Goal: Task Accomplishment & Management: Manage account settings

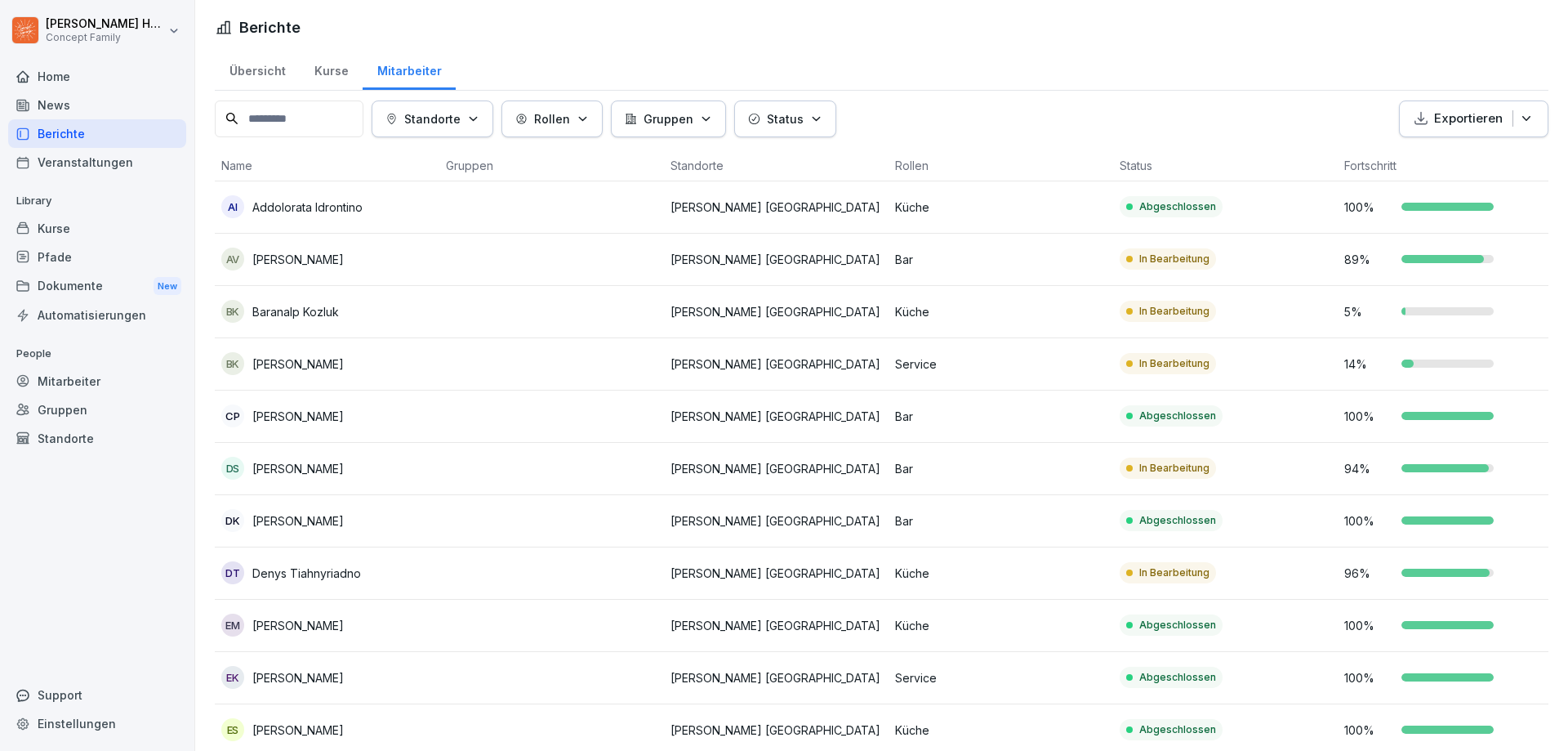
click at [59, 140] on div "Berichte" at bounding box center [97, 133] width 178 height 29
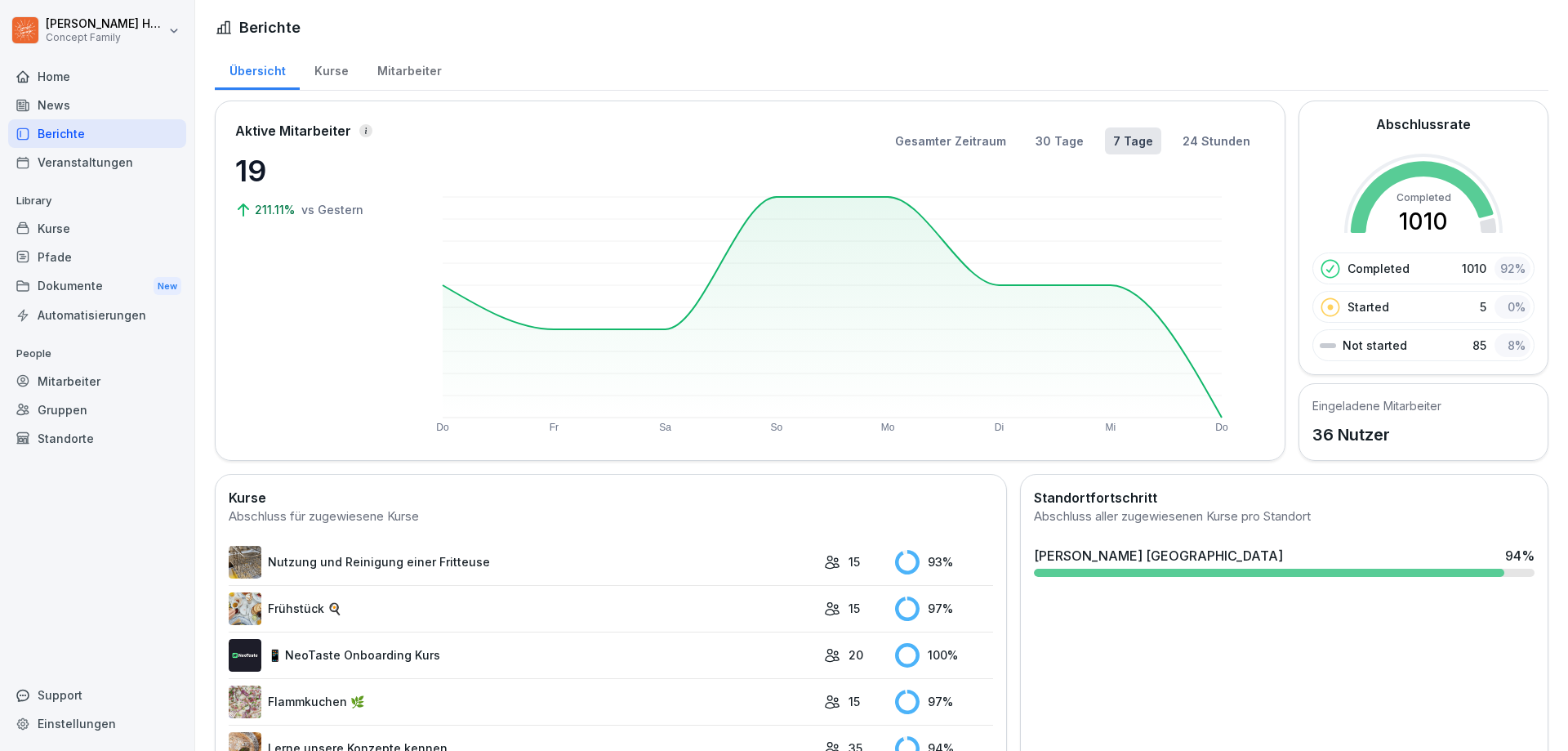
click at [427, 76] on div "Mitarbeiter" at bounding box center [409, 69] width 93 height 41
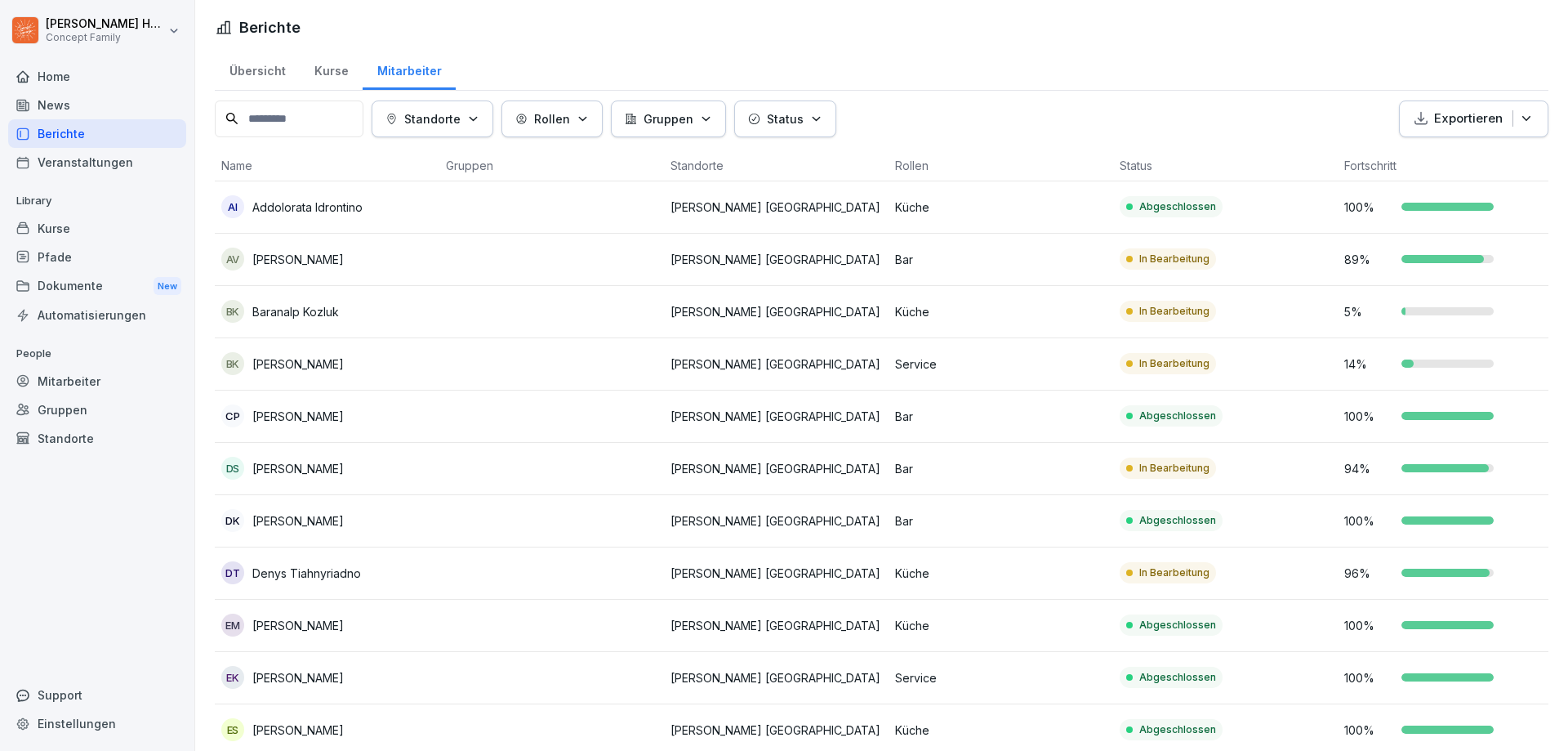
click at [761, 259] on p "[PERSON_NAME] [GEOGRAPHIC_DATA]" at bounding box center [776, 259] width 211 height 17
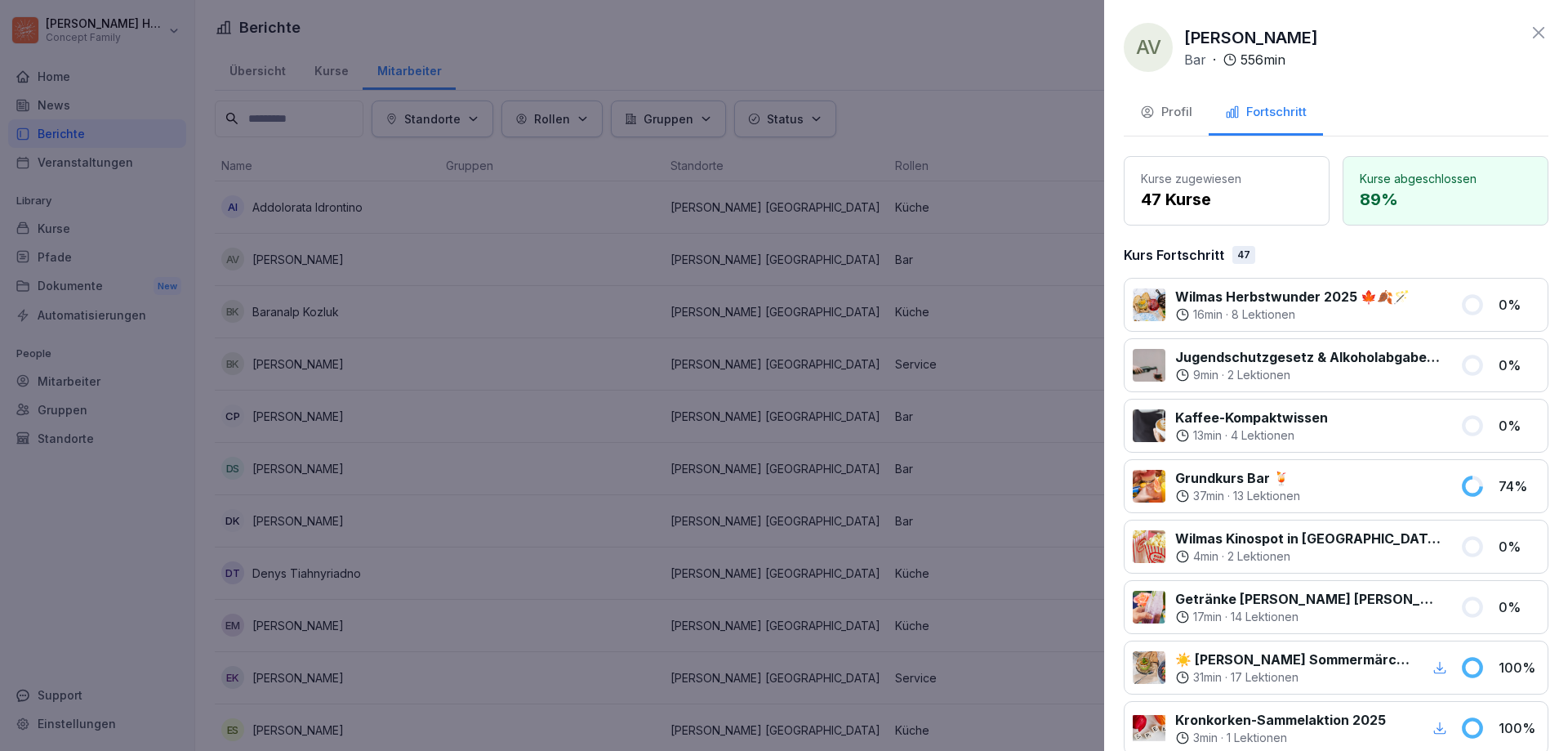
click at [761, 259] on div at bounding box center [784, 375] width 1568 height 751
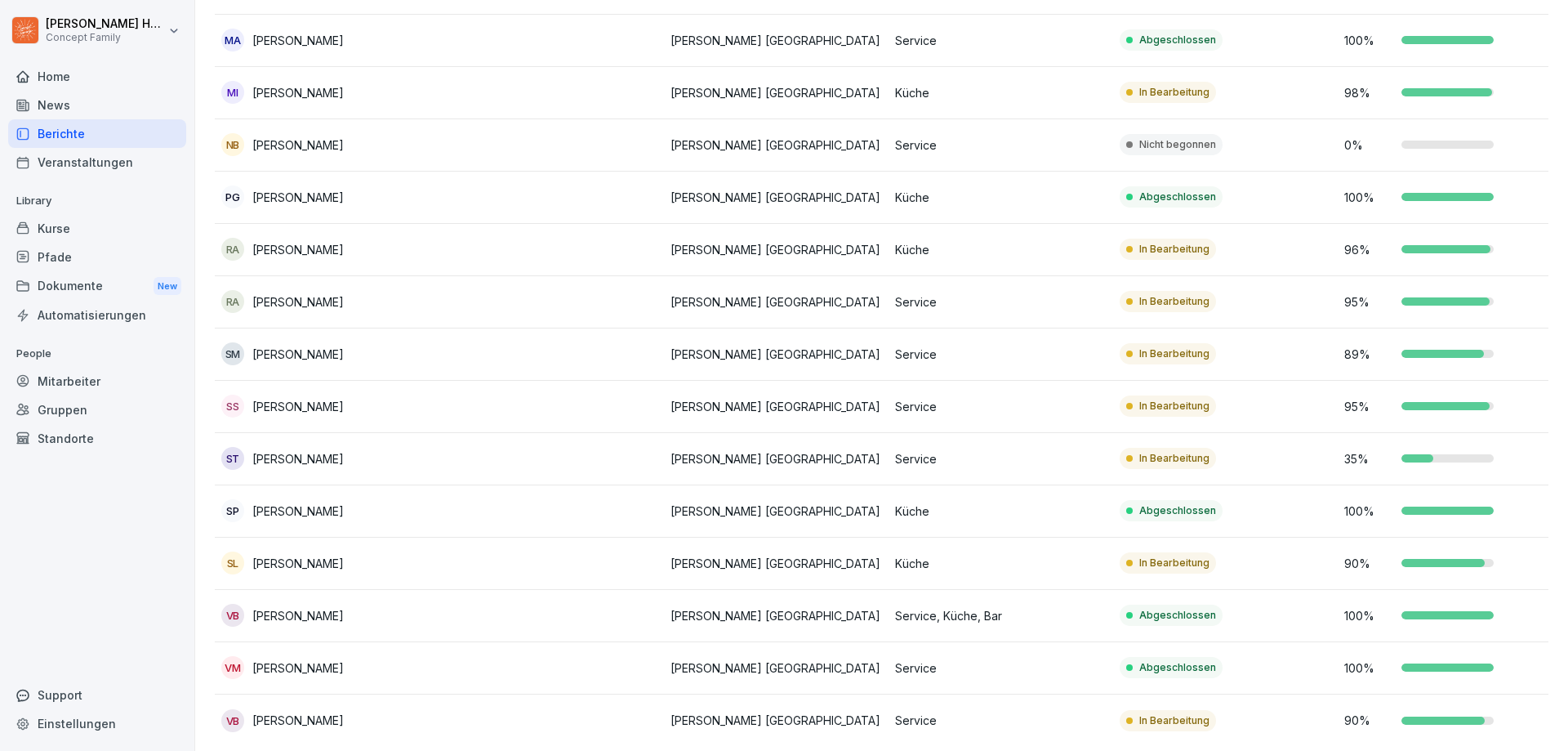
scroll to position [1351, 0]
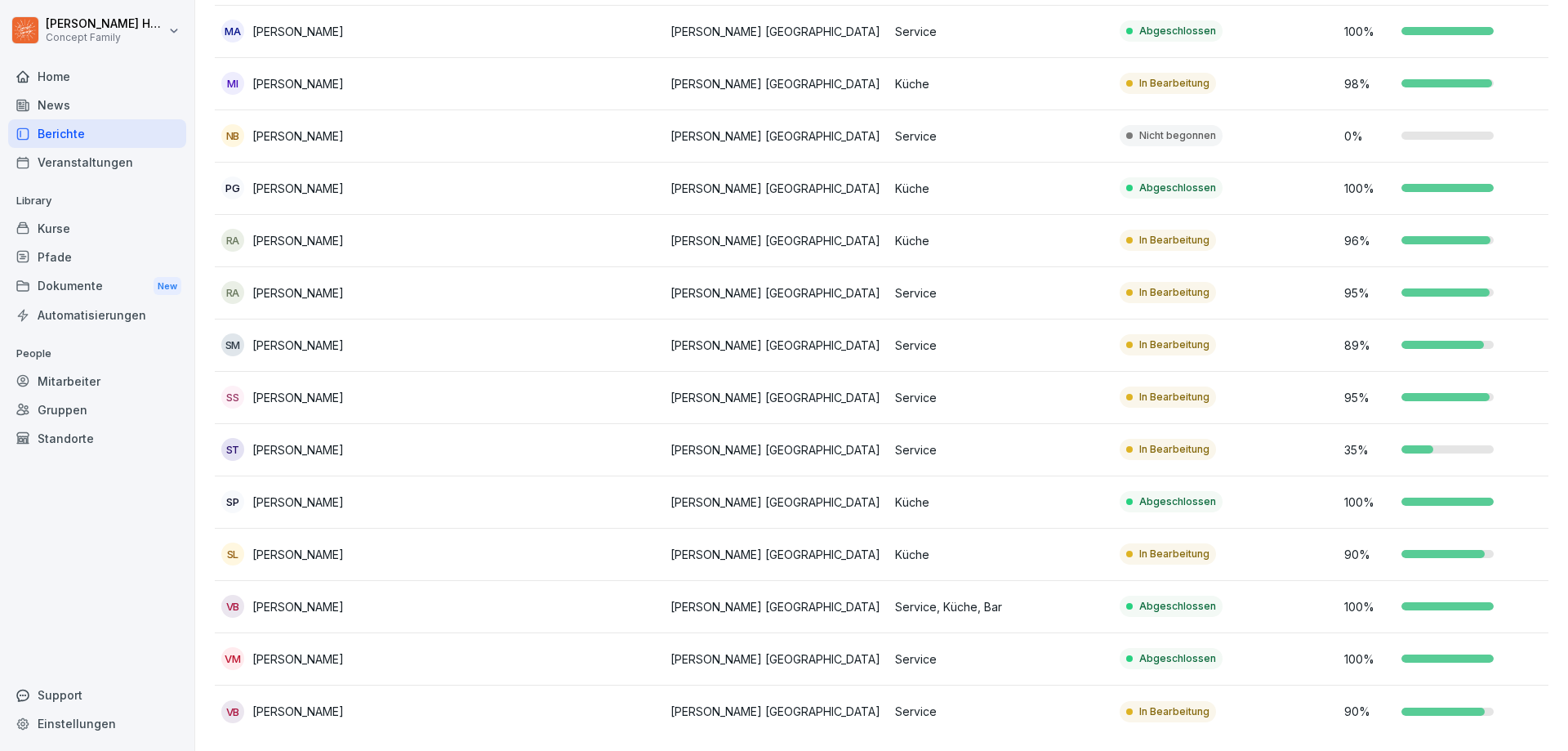
click at [709, 703] on p "[PERSON_NAME] [GEOGRAPHIC_DATA]" at bounding box center [776, 711] width 211 height 17
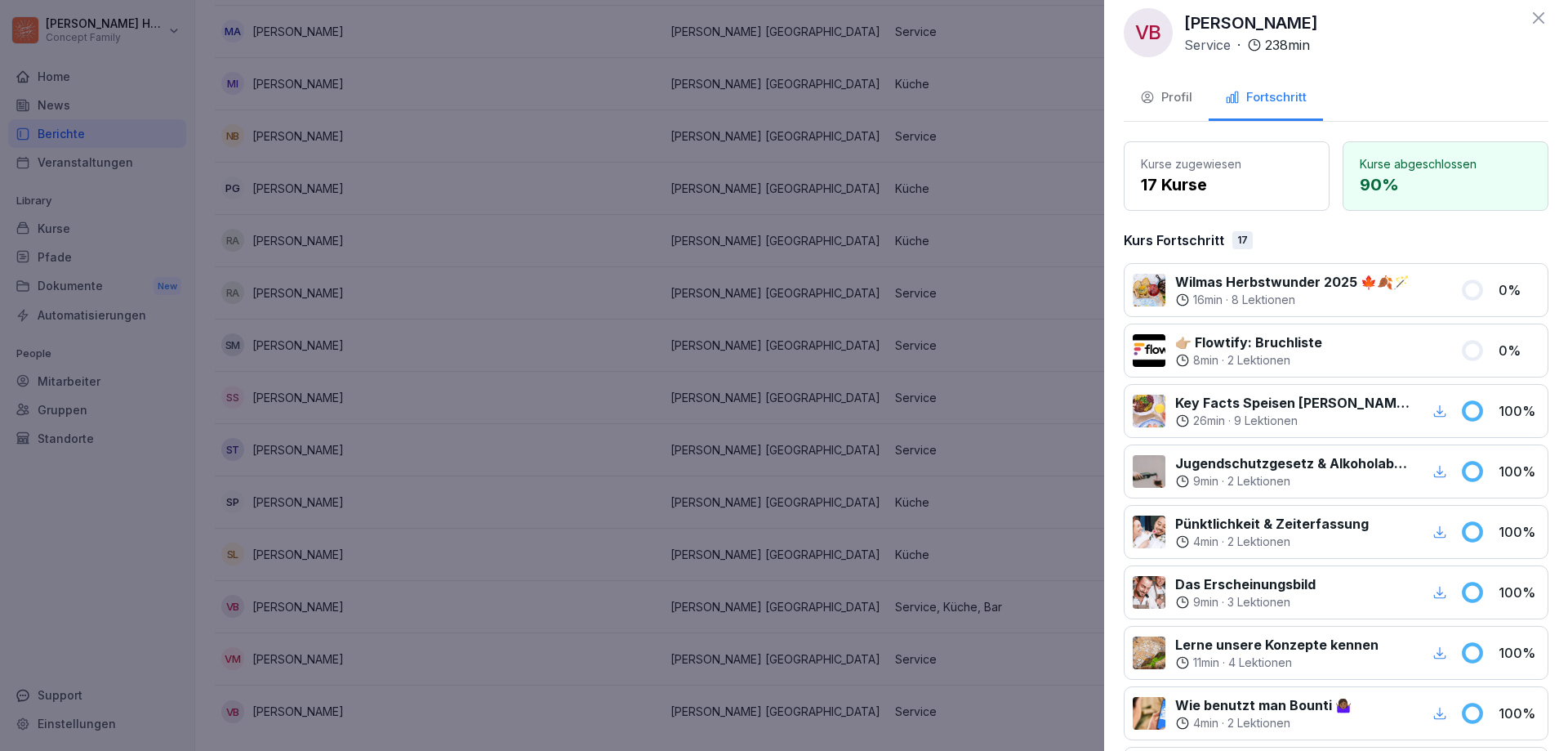
scroll to position [0, 0]
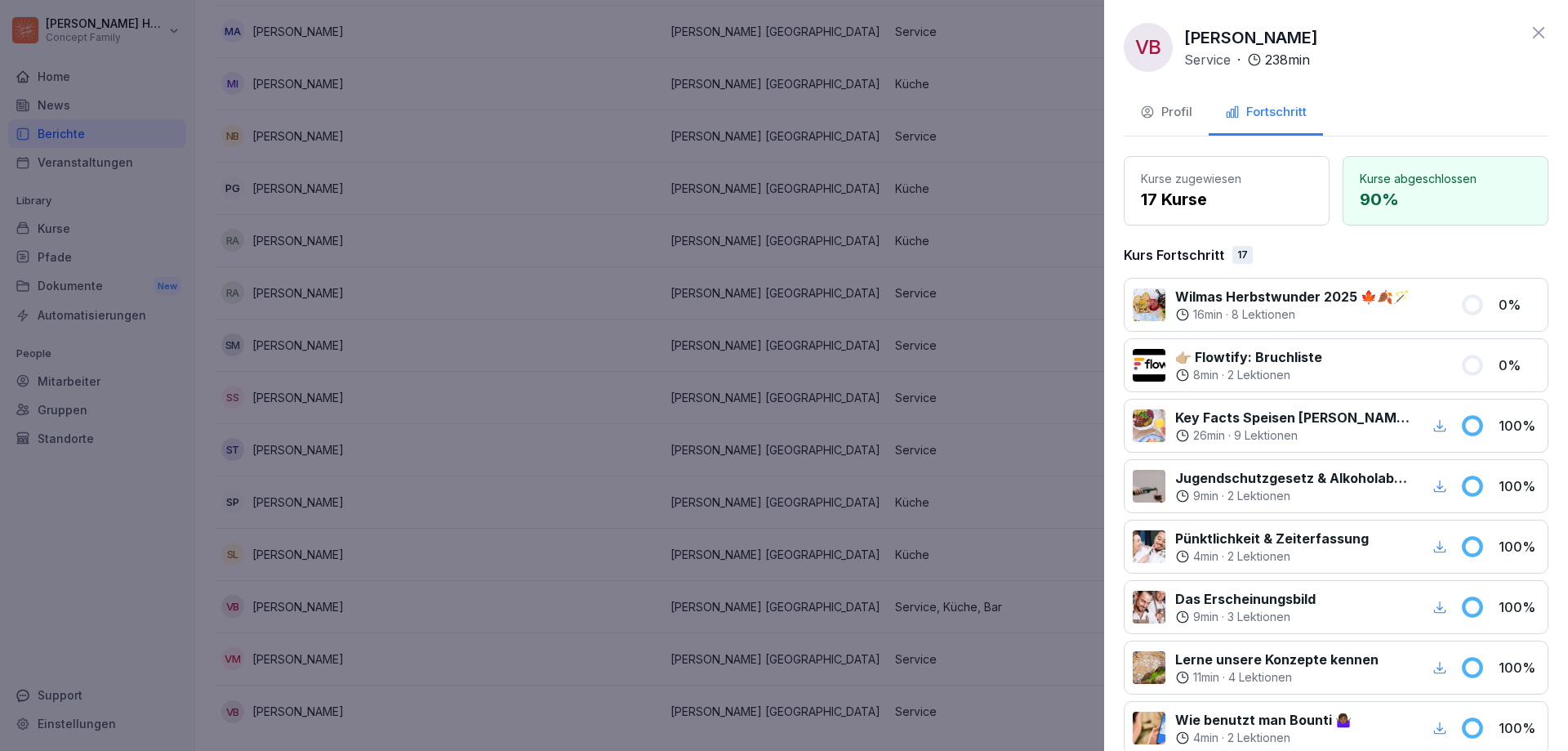
click at [150, 515] on div at bounding box center [784, 375] width 1568 height 751
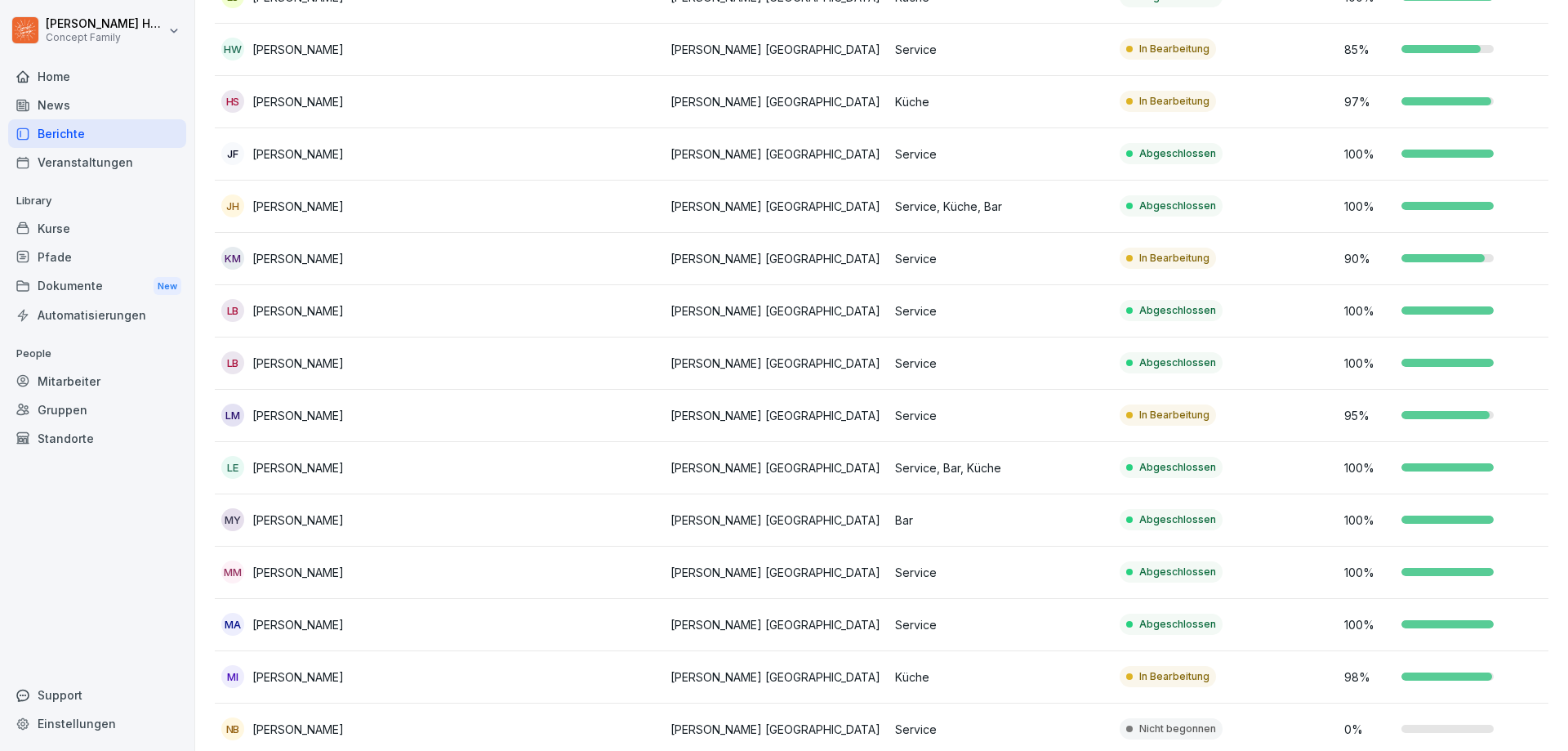
scroll to position [697, 0]
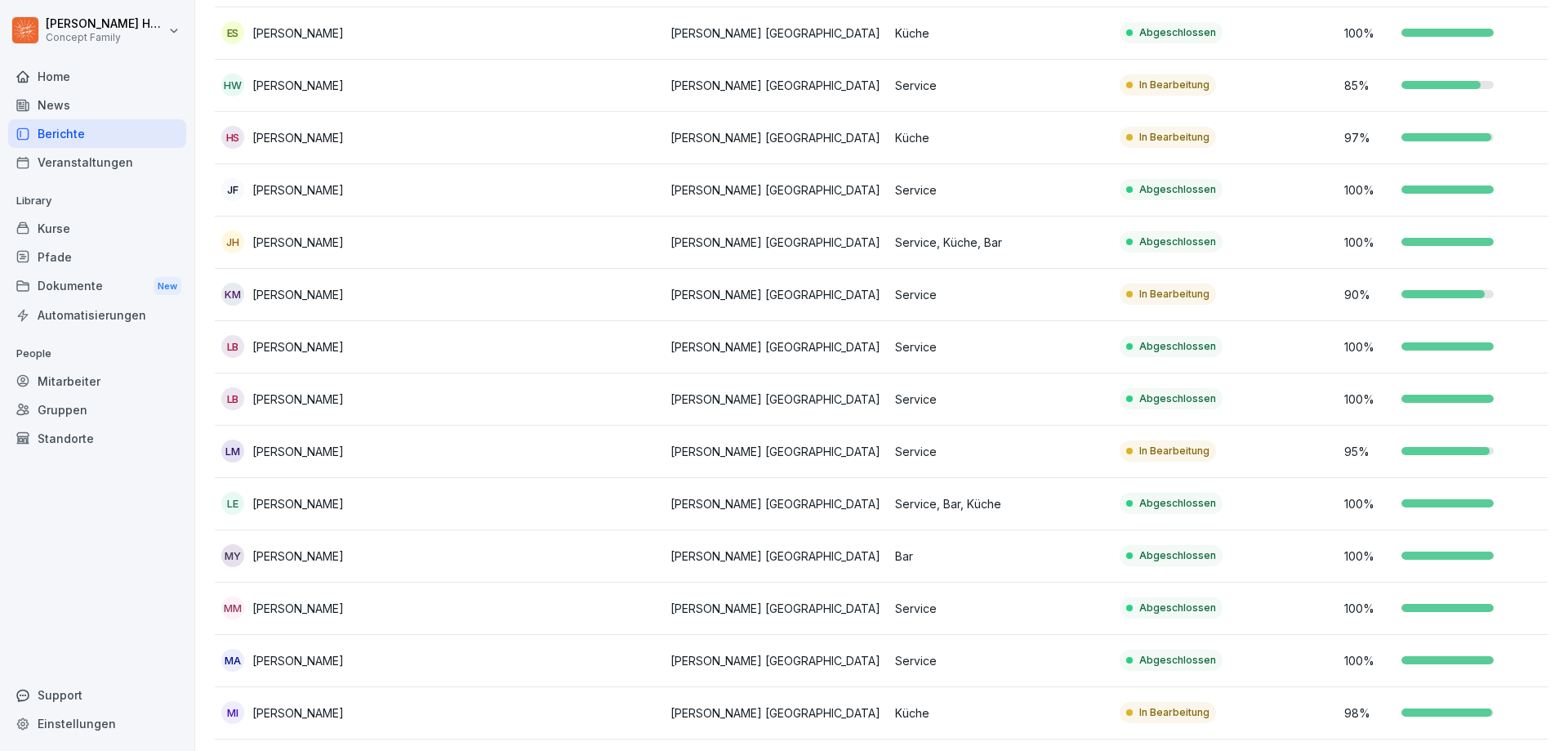
click at [293, 454] on p "[PERSON_NAME]" at bounding box center [298, 451] width 92 height 17
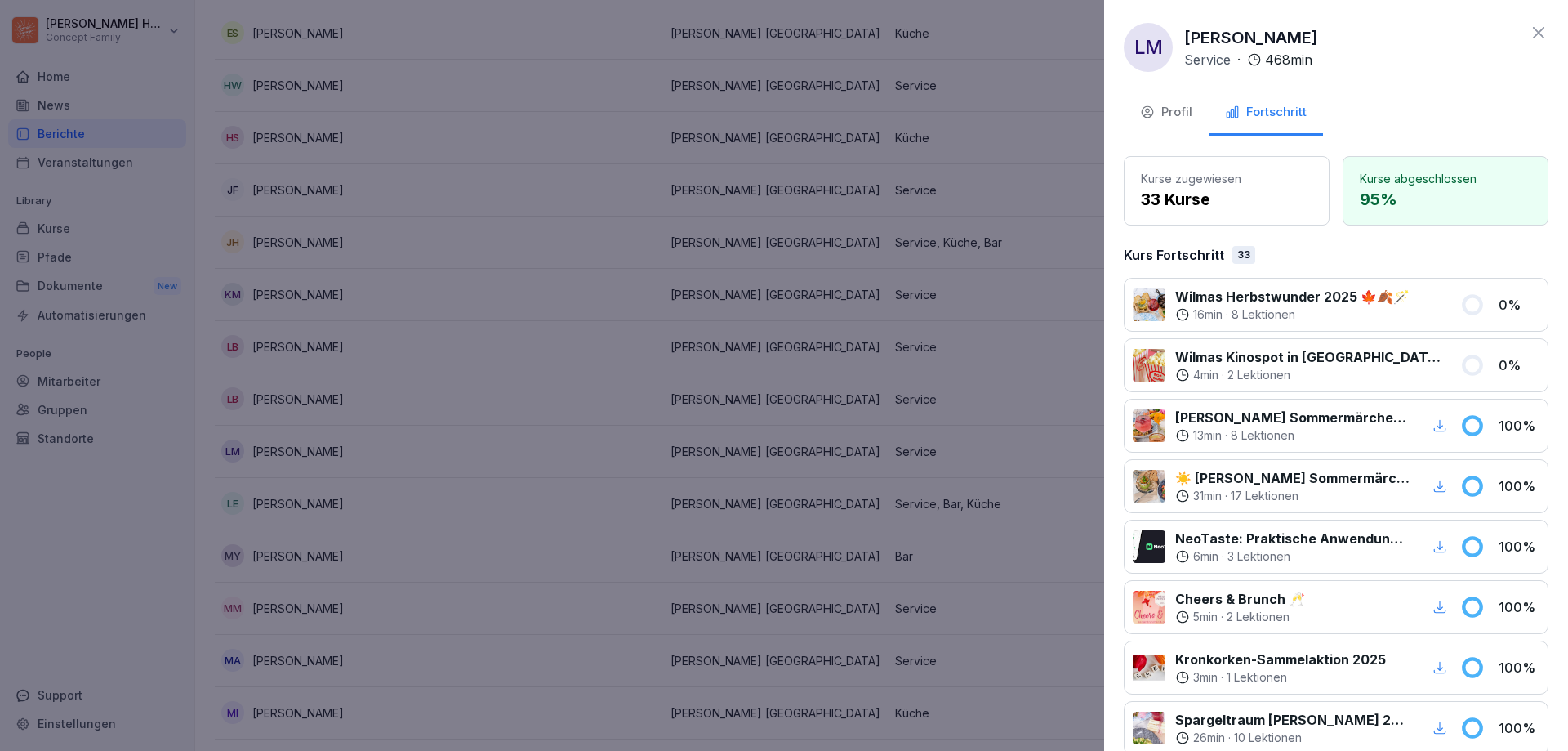
click at [1169, 118] on div "Profil" at bounding box center [1166, 112] width 52 height 19
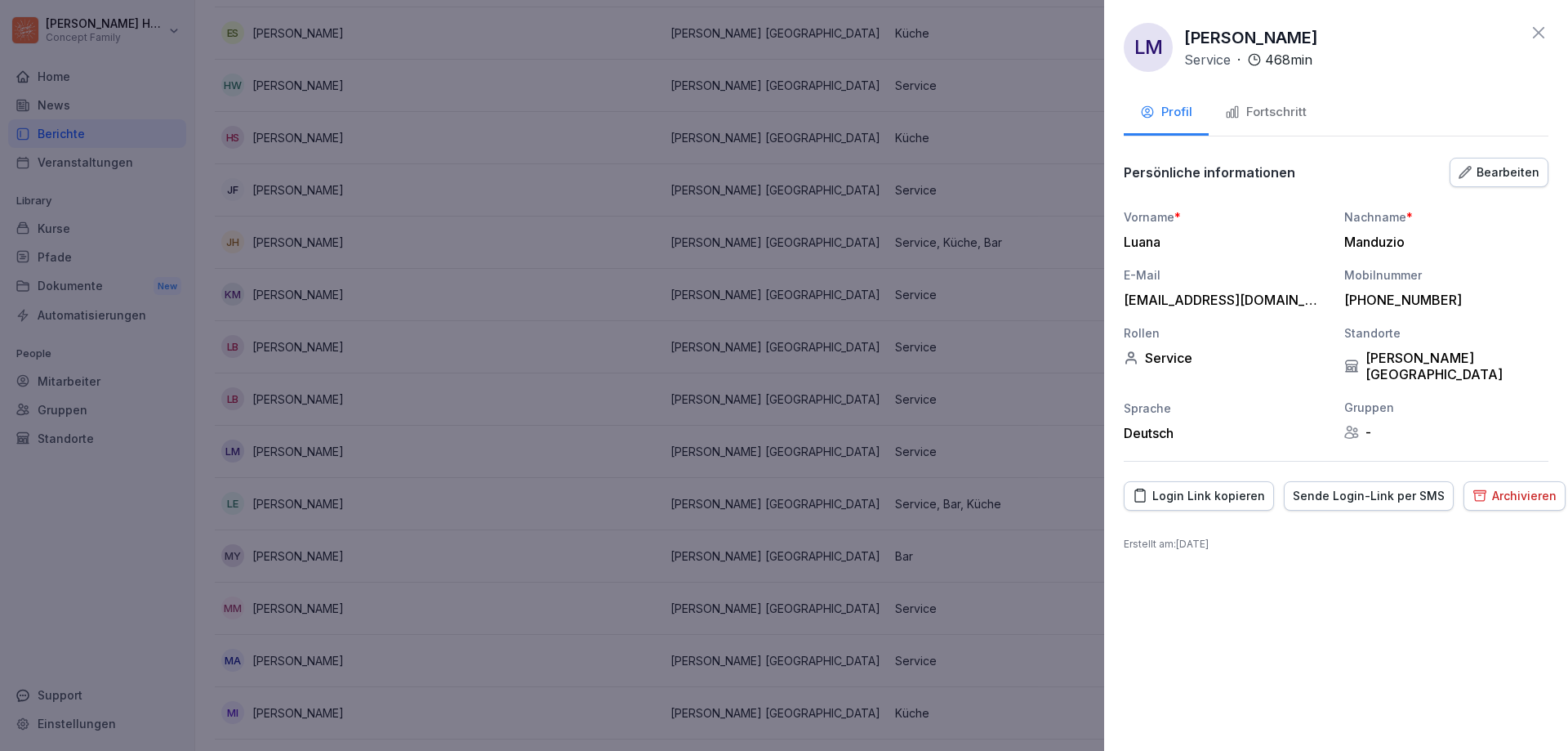
click at [1489, 159] on button "Bearbeiten" at bounding box center [1499, 173] width 99 height 30
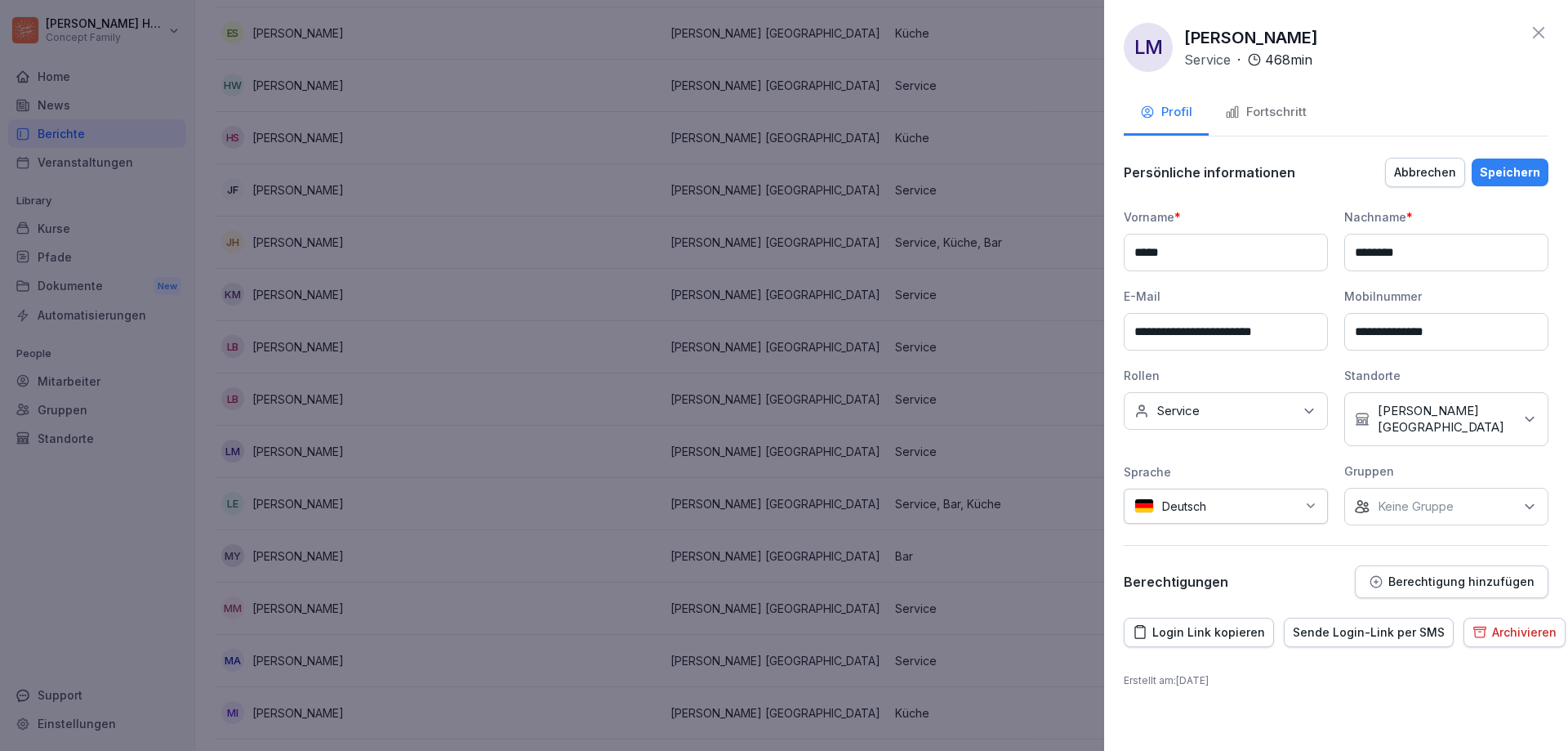
click at [1299, 118] on div "Fortschritt" at bounding box center [1266, 112] width 82 height 19
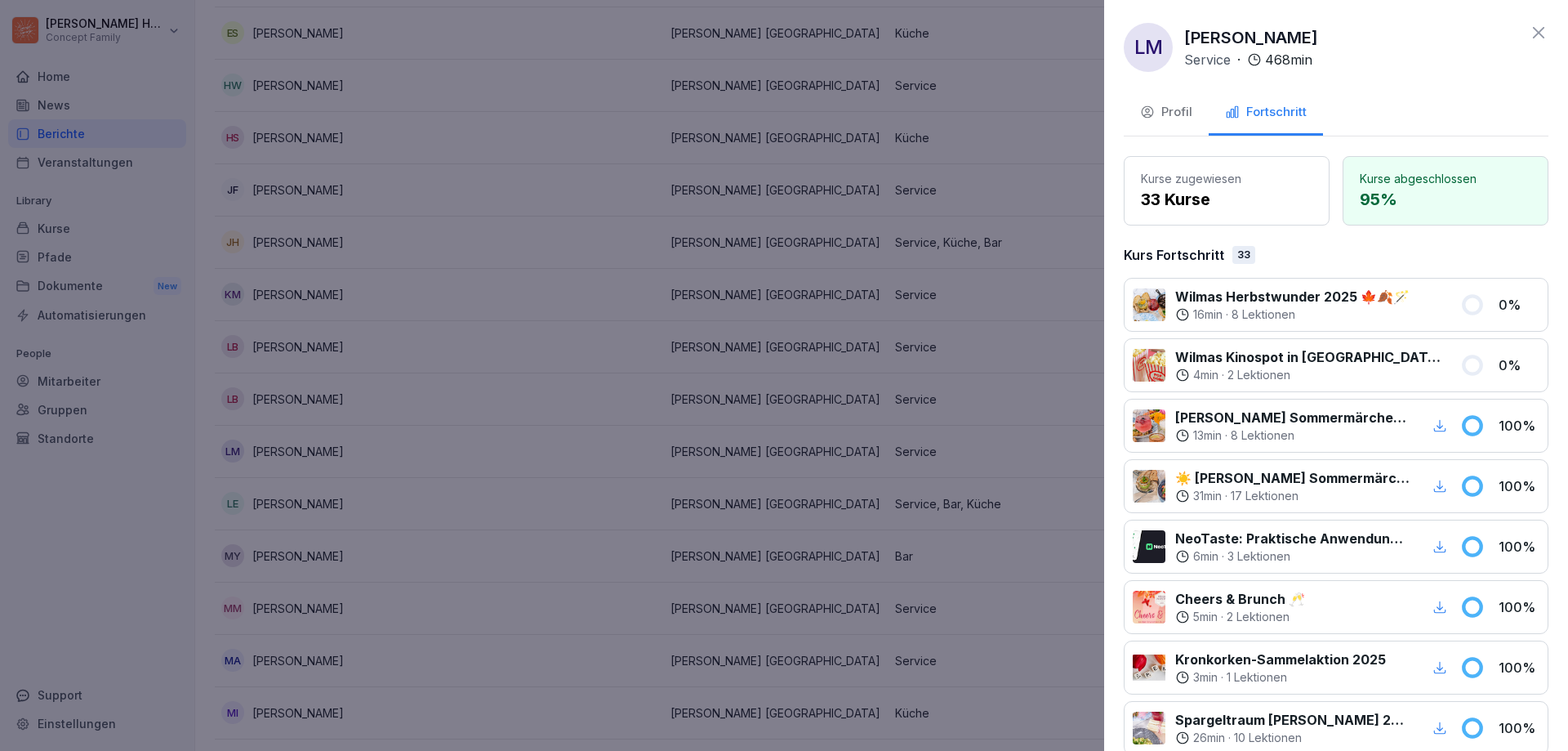
click at [1532, 36] on icon at bounding box center [1539, 33] width 20 height 20
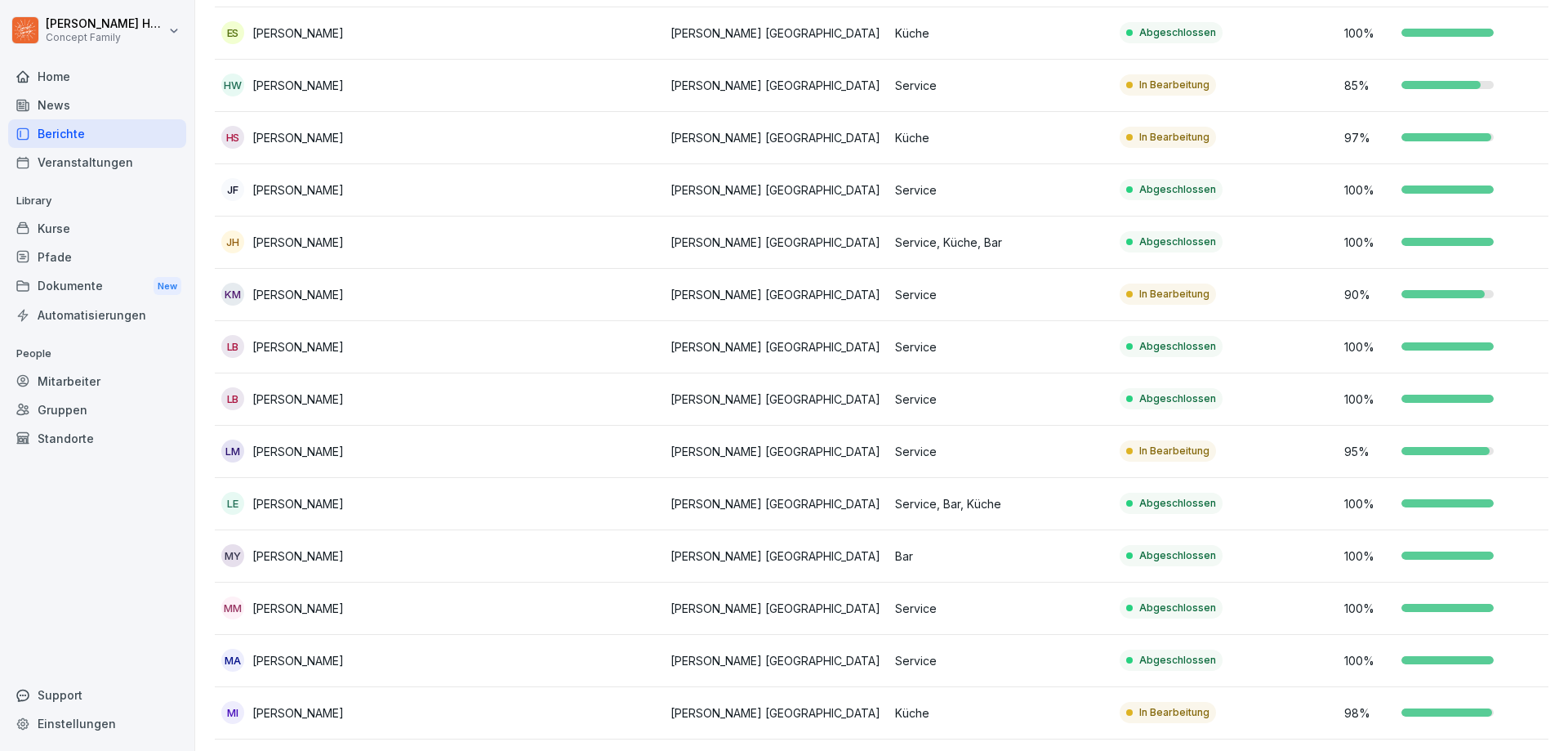
click at [388, 456] on div "LM Luana Manduzio" at bounding box center [327, 451] width 211 height 23
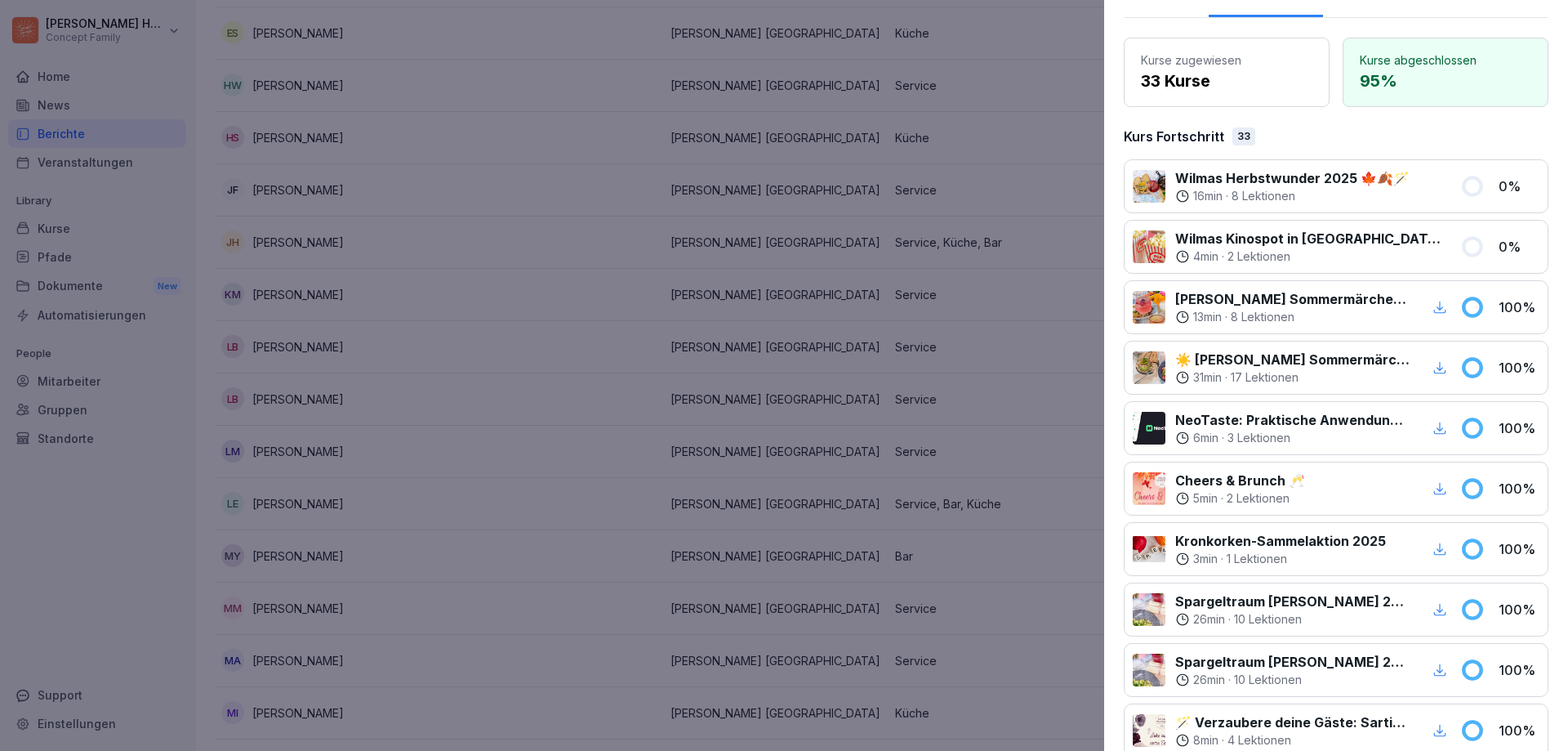
scroll to position [0, 0]
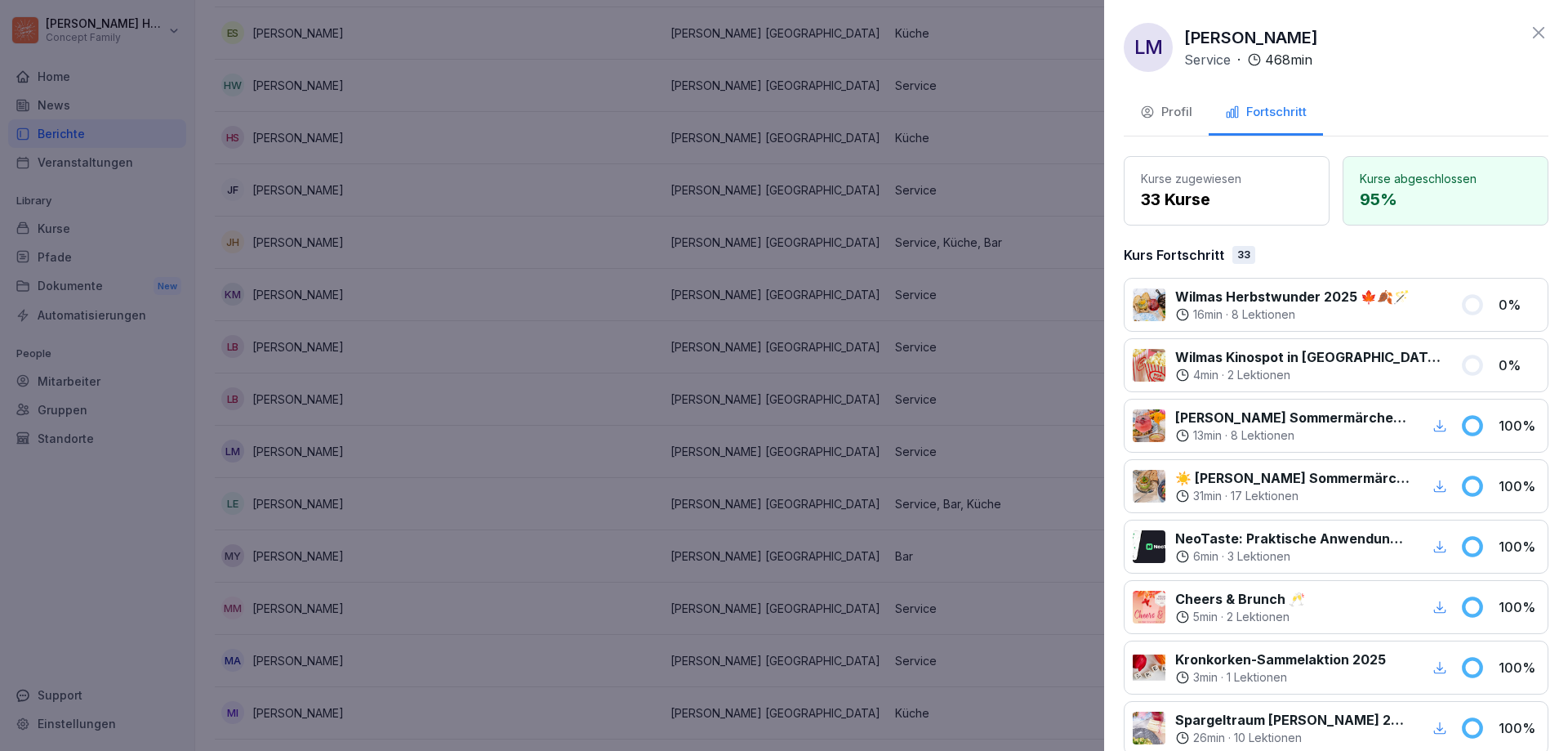
click at [1177, 123] on button "Profil" at bounding box center [1166, 113] width 85 height 44
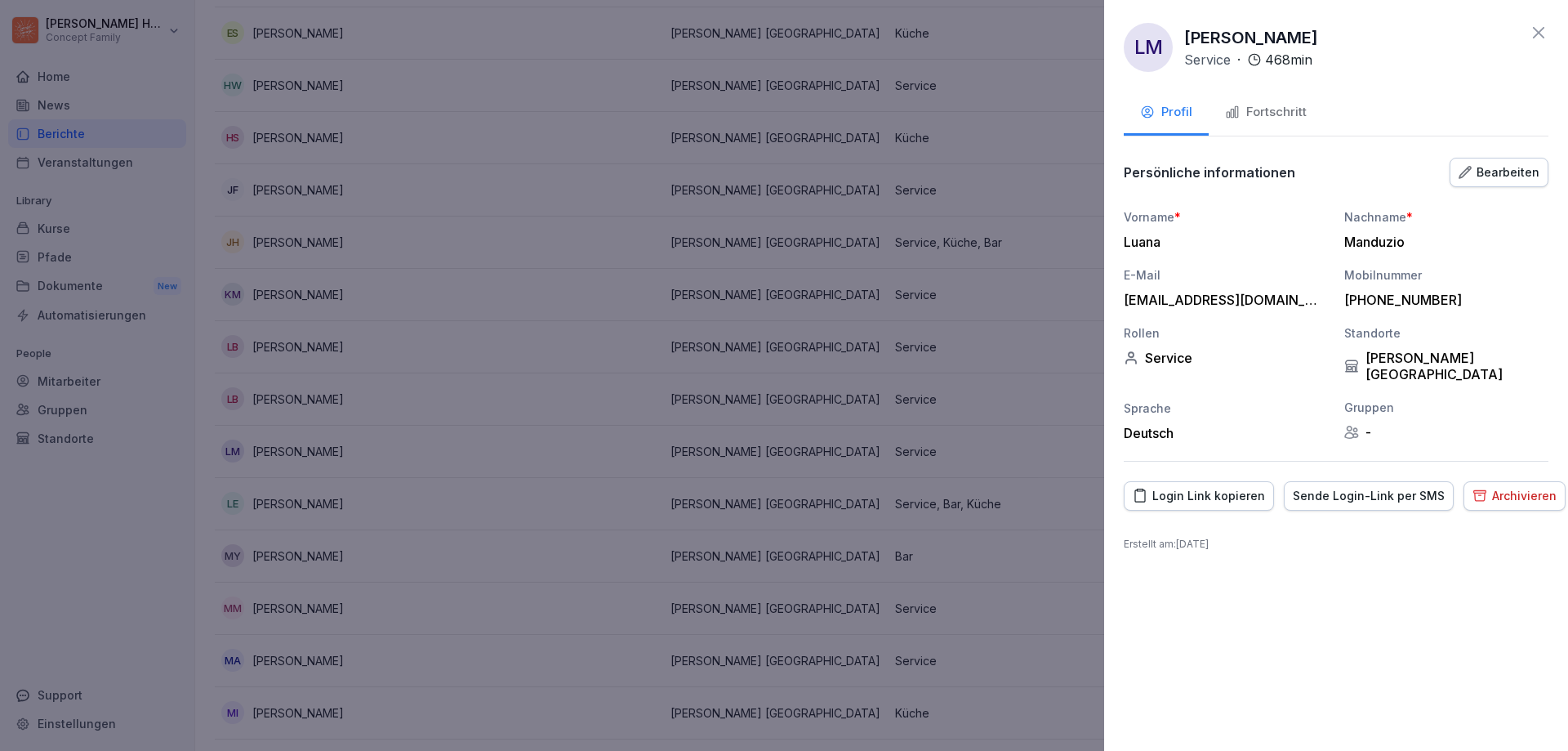
click at [1514, 487] on div "Archivieren" at bounding box center [1515, 497] width 84 height 18
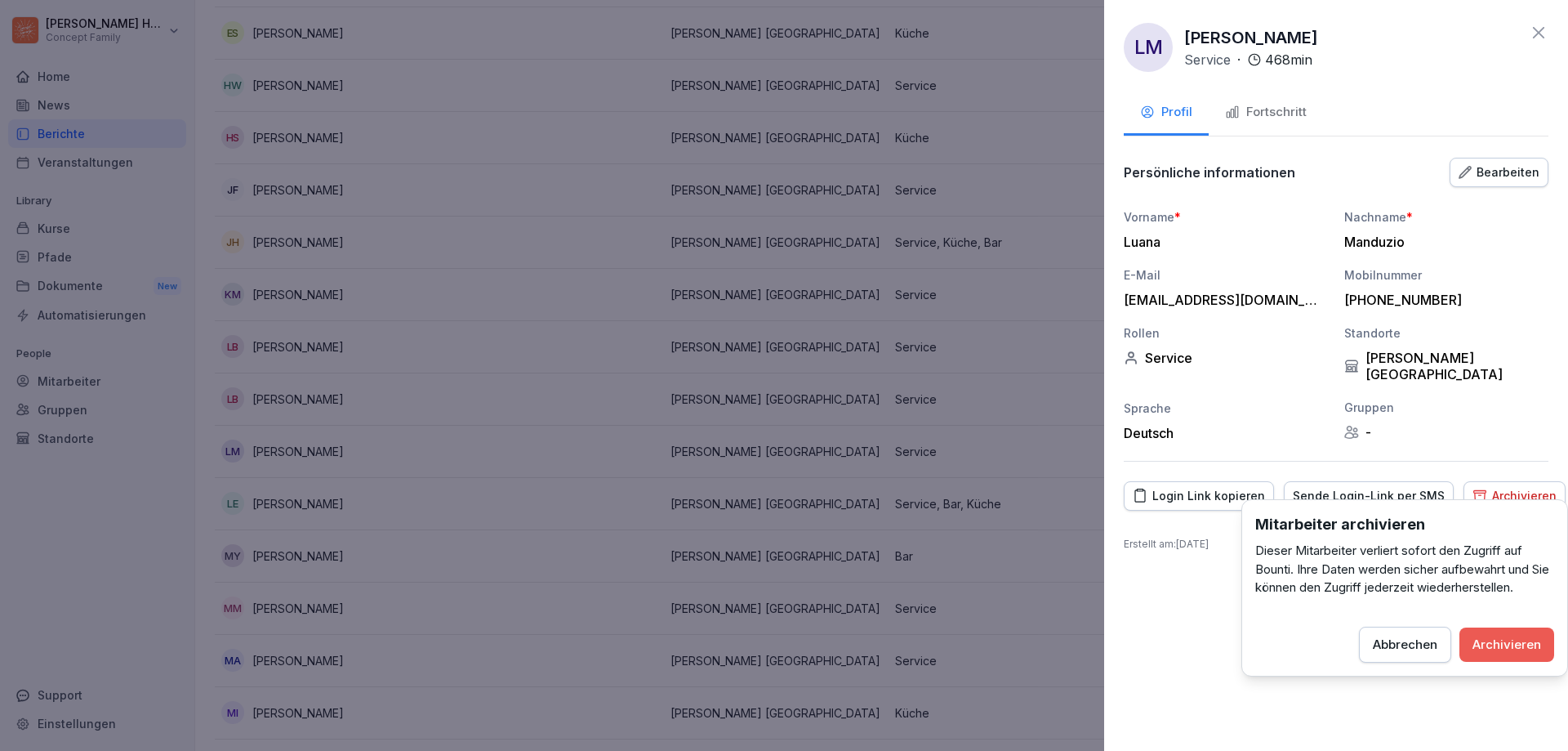
click at [1505, 650] on div "Archivieren" at bounding box center [1507, 645] width 69 height 18
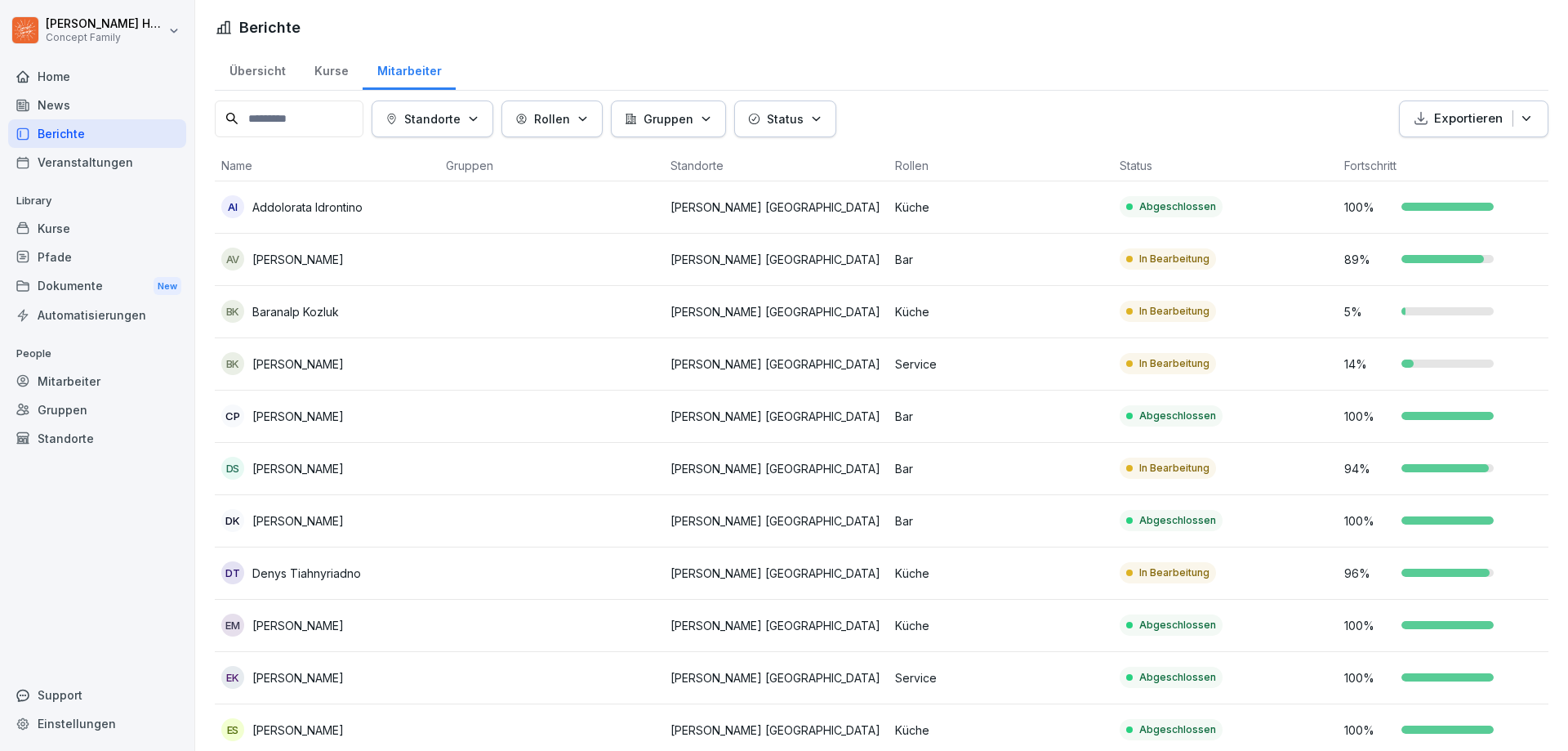
click at [270, 78] on div "Übersicht" at bounding box center [257, 69] width 85 height 41
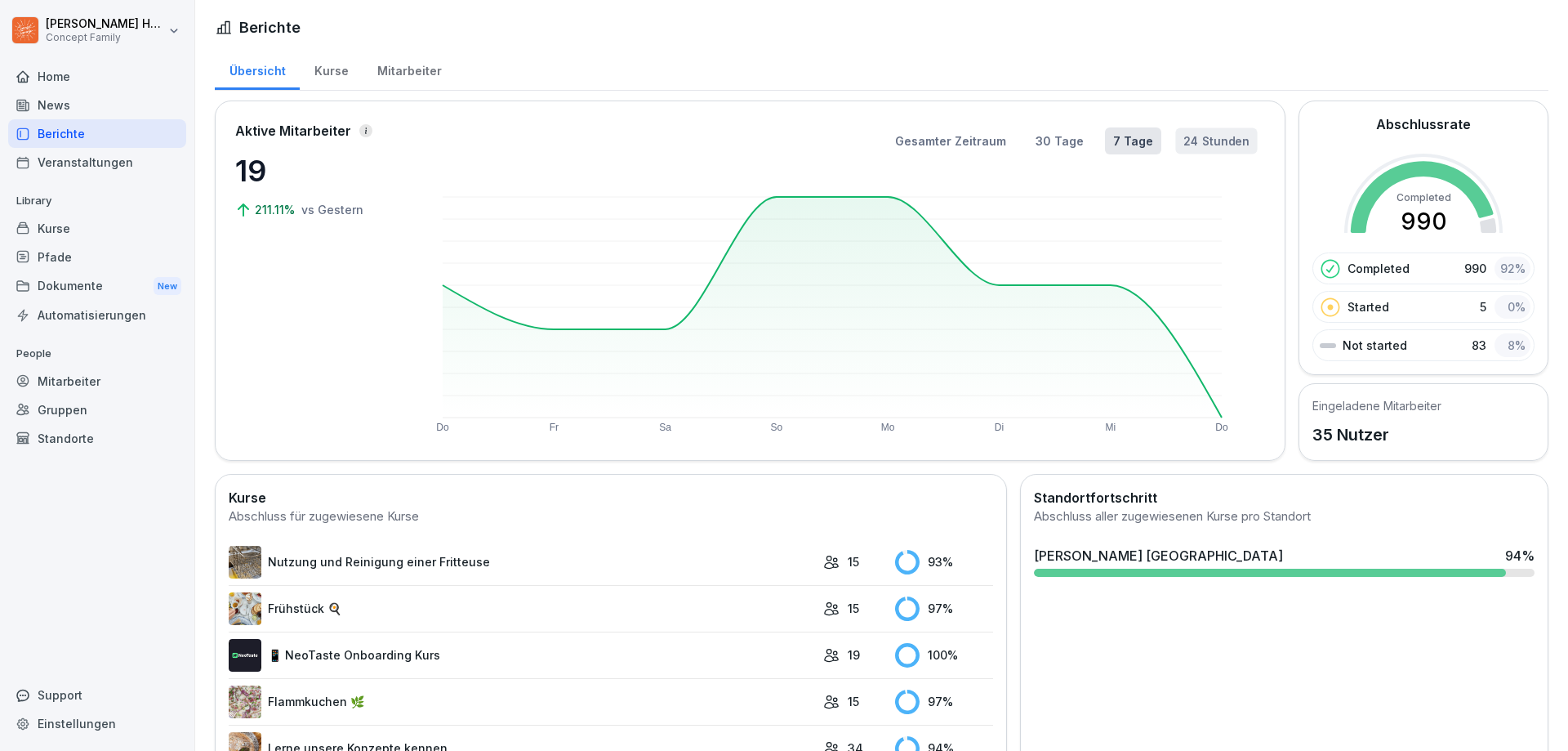
click at [1196, 135] on button "24 Stunden" at bounding box center [1216, 140] width 82 height 26
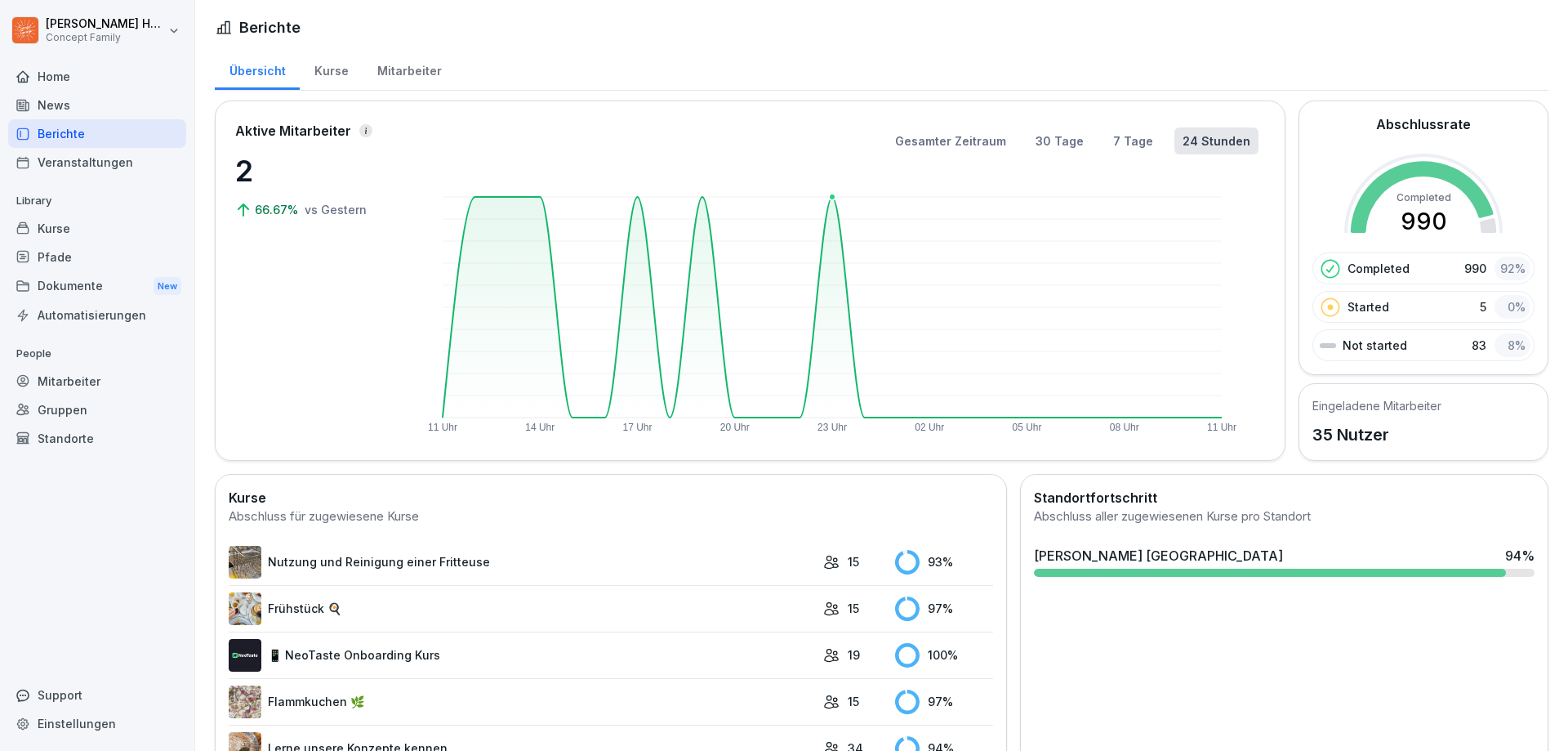
click at [831, 202] on rect at bounding box center [832, 307] width 779 height 221
click at [549, 219] on rect at bounding box center [832, 307] width 779 height 221
click at [1096, 140] on div "Gesamter Zeitraum 30 Tage 7 Tage 24 Stunden" at bounding box center [839, 140] width 841 height 27
click at [1111, 145] on button "7 Tage" at bounding box center [1133, 141] width 54 height 26
